Goal: Task Accomplishment & Management: Manage account settings

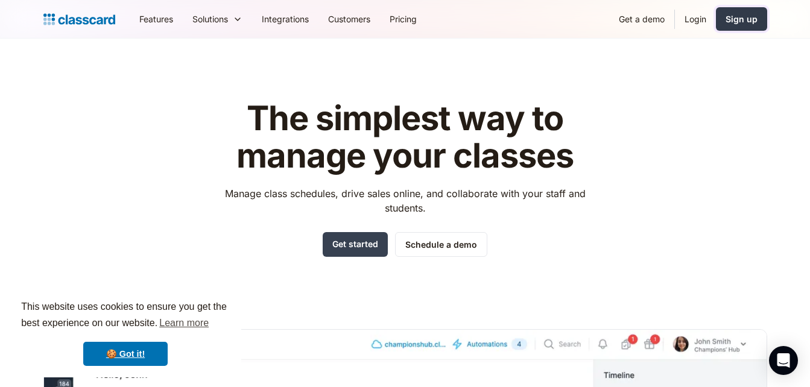
click at [749, 25] on div "Sign up" at bounding box center [742, 19] width 32 height 13
click at [687, 11] on link "Login" at bounding box center [695, 18] width 41 height 27
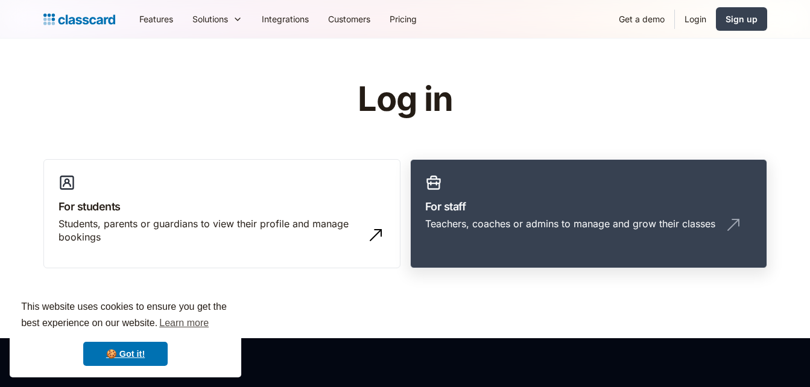
click at [599, 197] on link "For staff Teachers, coaches or admins to manage and grow their classes" at bounding box center [588, 214] width 357 height 110
